Goal: Find specific page/section: Find specific page/section

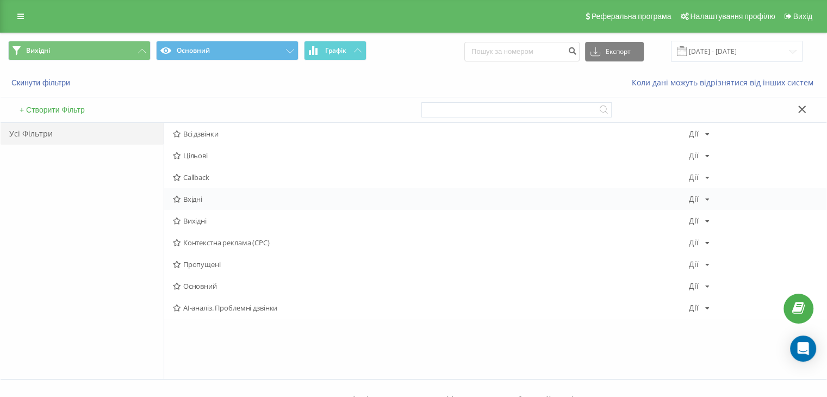
click at [215, 199] on span "Вхідні" at bounding box center [431, 199] width 516 height 8
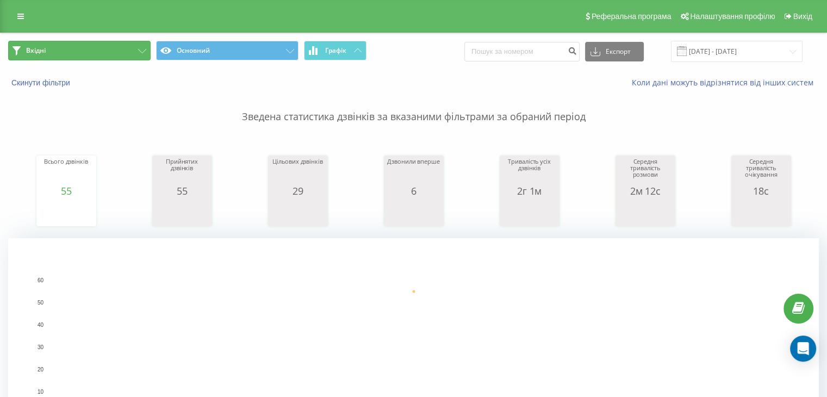
drag, startPoint x: 115, startPoint y: 55, endPoint x: 134, endPoint y: 74, distance: 26.9
click at [115, 55] on button "Вхідні" at bounding box center [79, 51] width 142 height 20
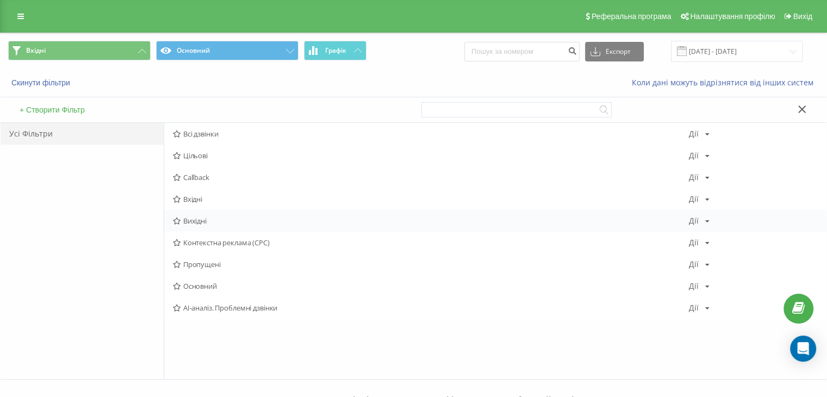
click at [220, 219] on span "Вихідні" at bounding box center [431, 221] width 516 height 8
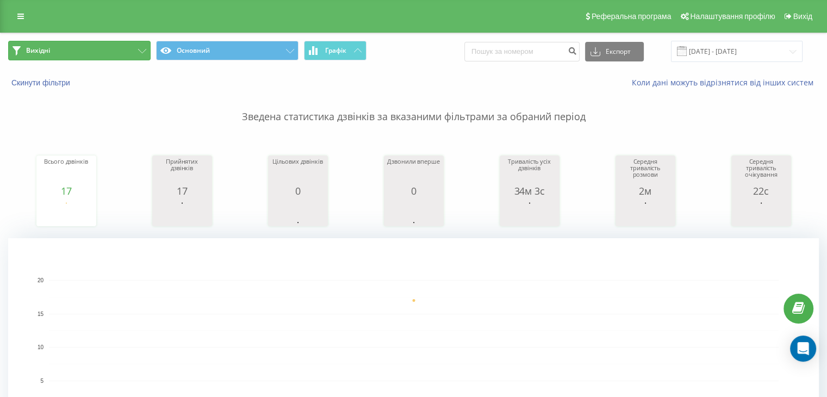
click at [102, 54] on button "Вихідні" at bounding box center [79, 51] width 142 height 20
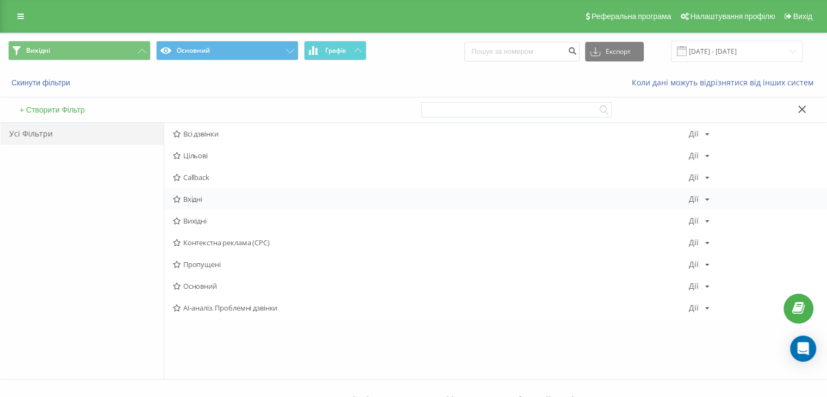
click at [208, 200] on span "Вхідні" at bounding box center [431, 199] width 516 height 8
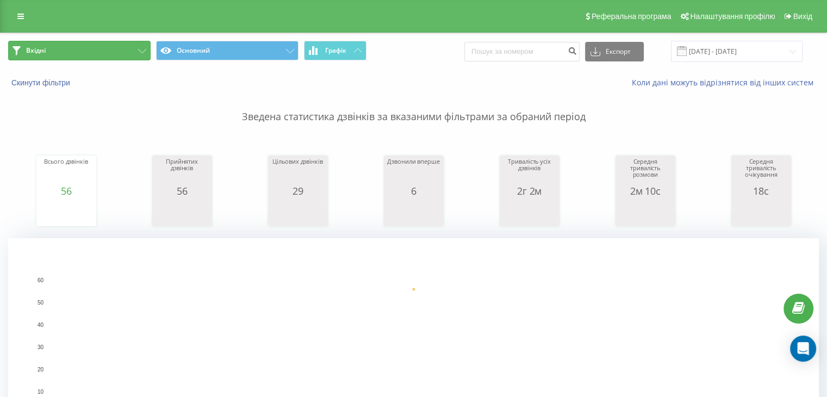
click at [107, 50] on button "Вхідні" at bounding box center [79, 51] width 142 height 20
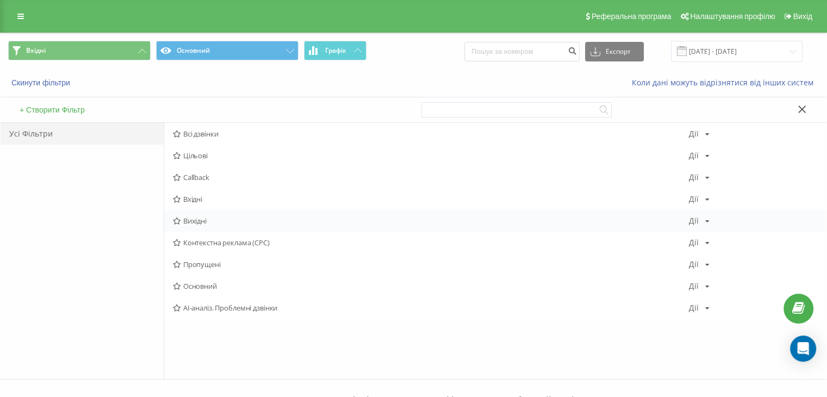
click at [187, 222] on span "Вихідні" at bounding box center [431, 221] width 516 height 8
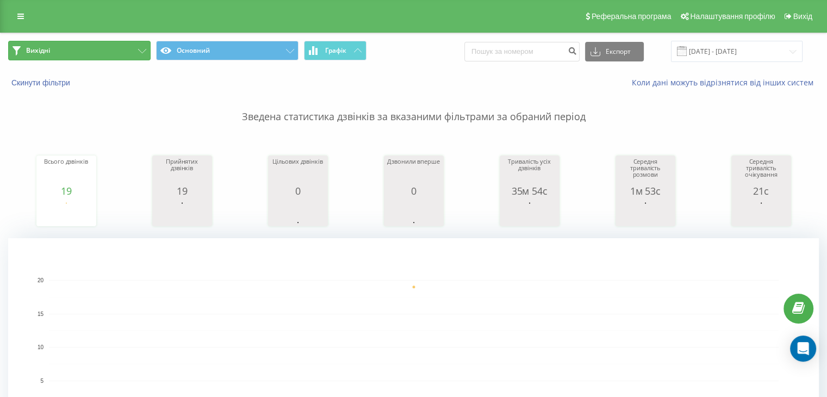
click at [102, 48] on button "Вихідні" at bounding box center [79, 51] width 142 height 20
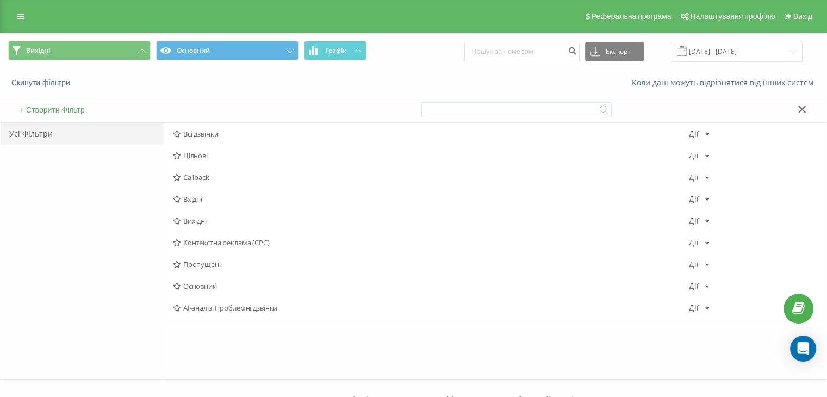
click at [199, 224] on span "Вихідні" at bounding box center [431, 221] width 516 height 8
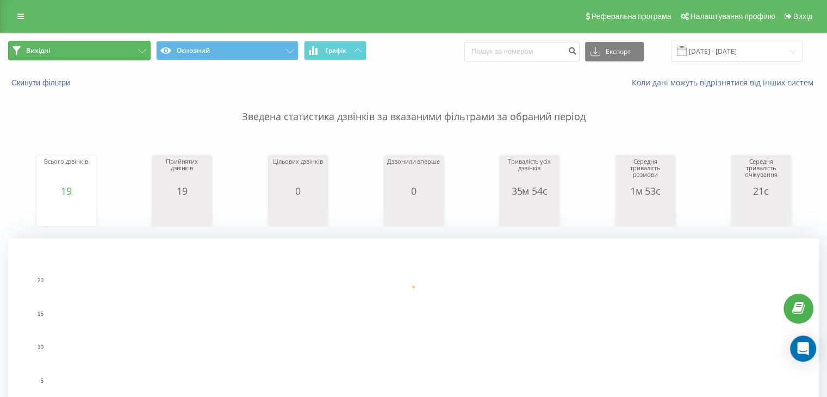
click at [127, 46] on button "Вихідні" at bounding box center [79, 51] width 142 height 20
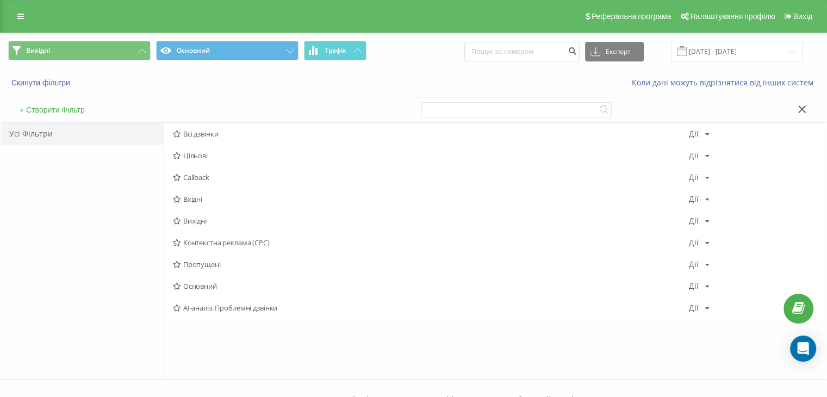
click at [215, 199] on span "Вхідні" at bounding box center [431, 199] width 516 height 8
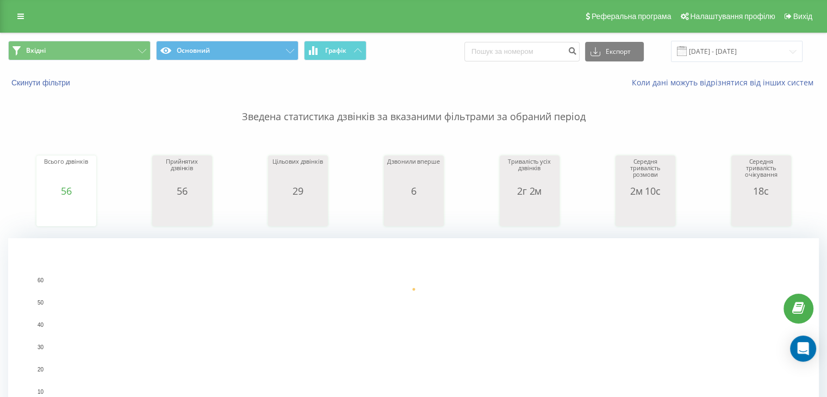
click at [97, 35] on div "Вхідні Основний Графік Експорт .csv .xls .xlsx [DATE] - [DATE]" at bounding box center [414, 51] width 826 height 36
drag, startPoint x: 108, startPoint y: 52, endPoint x: 128, endPoint y: 66, distance: 24.6
click at [109, 52] on button "Вхідні" at bounding box center [79, 51] width 142 height 20
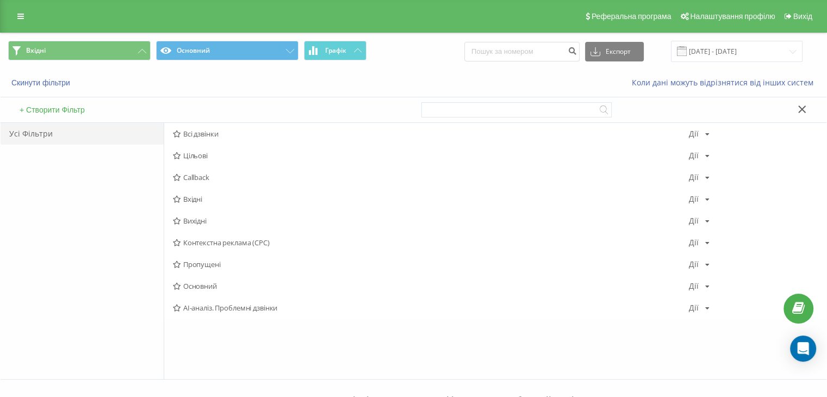
click at [187, 200] on span "Вхідні" at bounding box center [431, 199] width 516 height 8
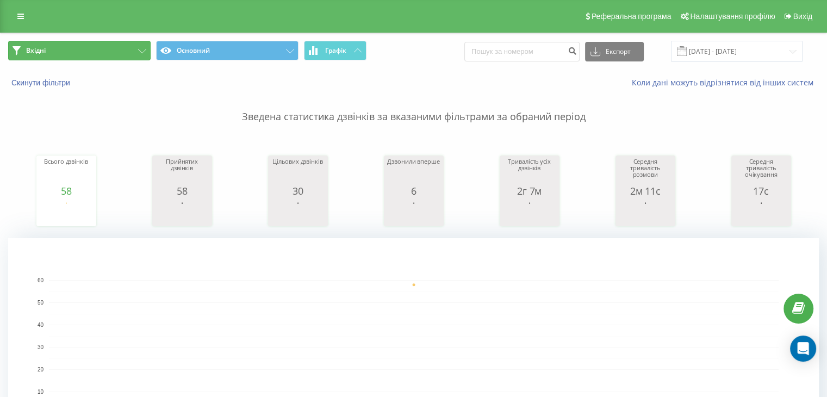
click at [113, 48] on button "Вхідні" at bounding box center [79, 51] width 142 height 20
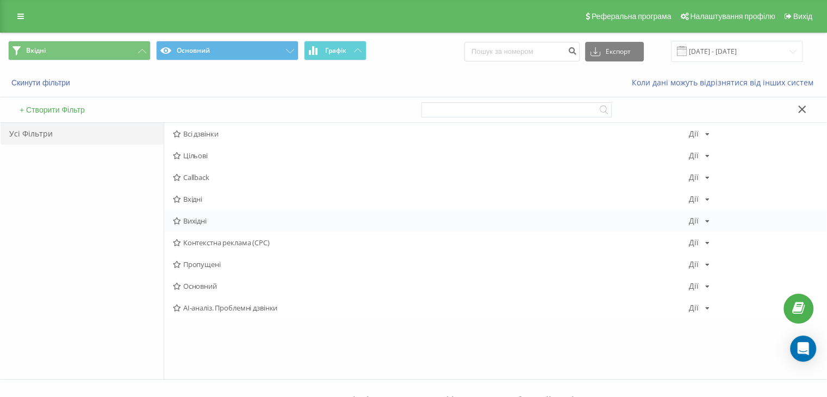
click at [185, 217] on span "Вихідні" at bounding box center [431, 221] width 516 height 8
